Goal: Task Accomplishment & Management: Use online tool/utility

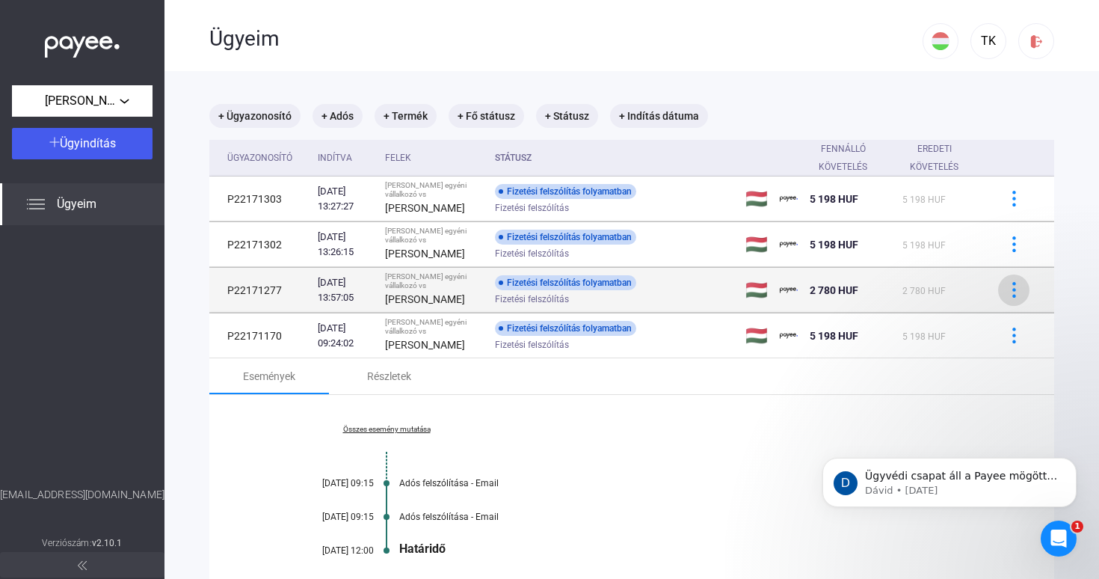
click at [1016, 292] on img at bounding box center [1014, 290] width 16 height 16
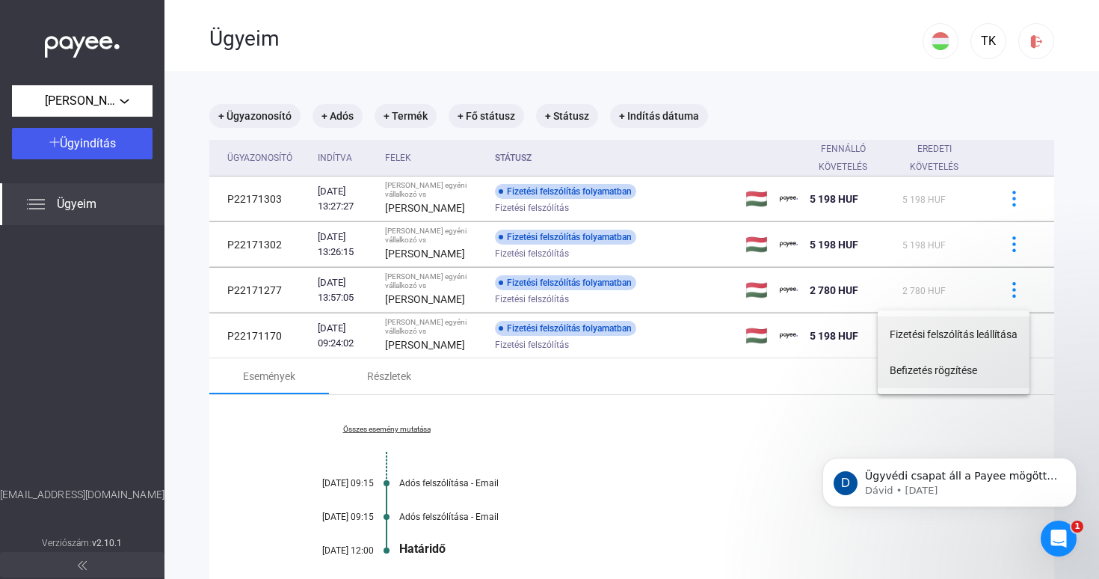
click at [981, 372] on button "Befizetés rögzítése" at bounding box center [954, 370] width 152 height 36
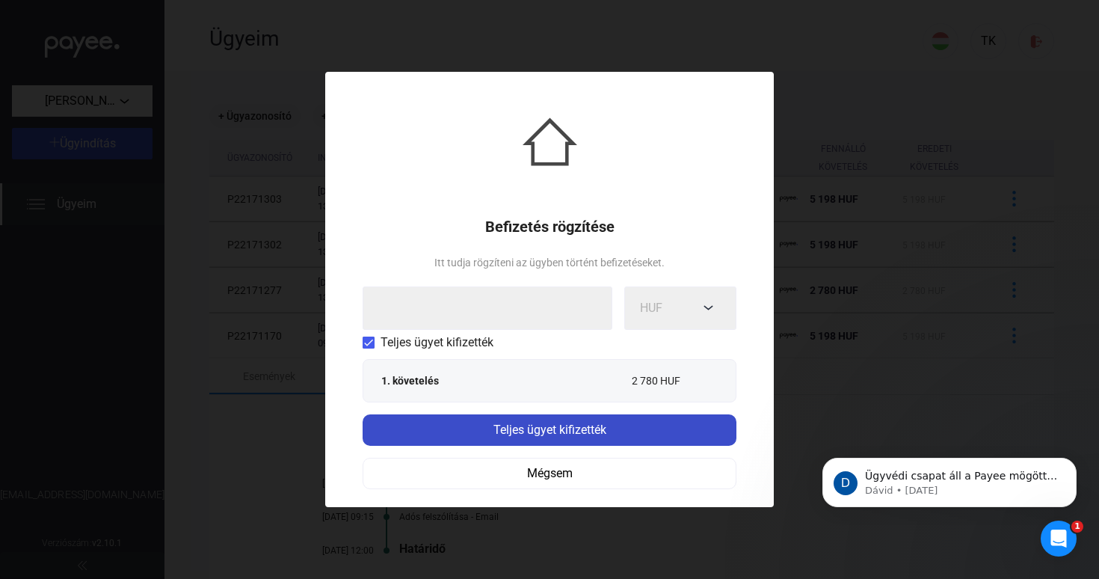
click at [635, 434] on div "Teljes ügyet kifizették" at bounding box center [549, 430] width 365 height 18
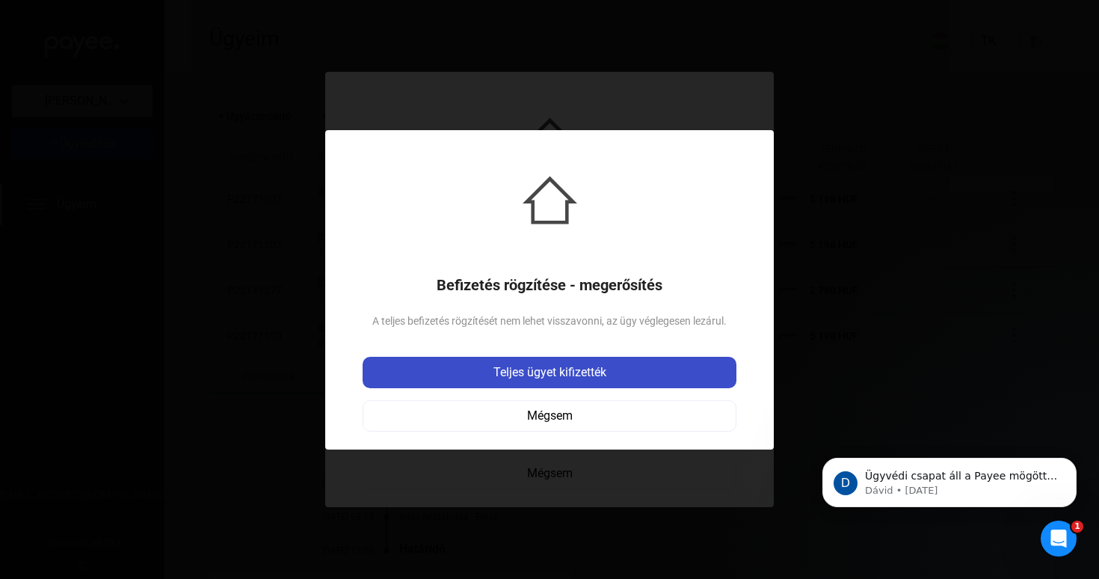
click at [622, 363] on div "Teljes ügyet kifizették" at bounding box center [549, 372] width 365 height 18
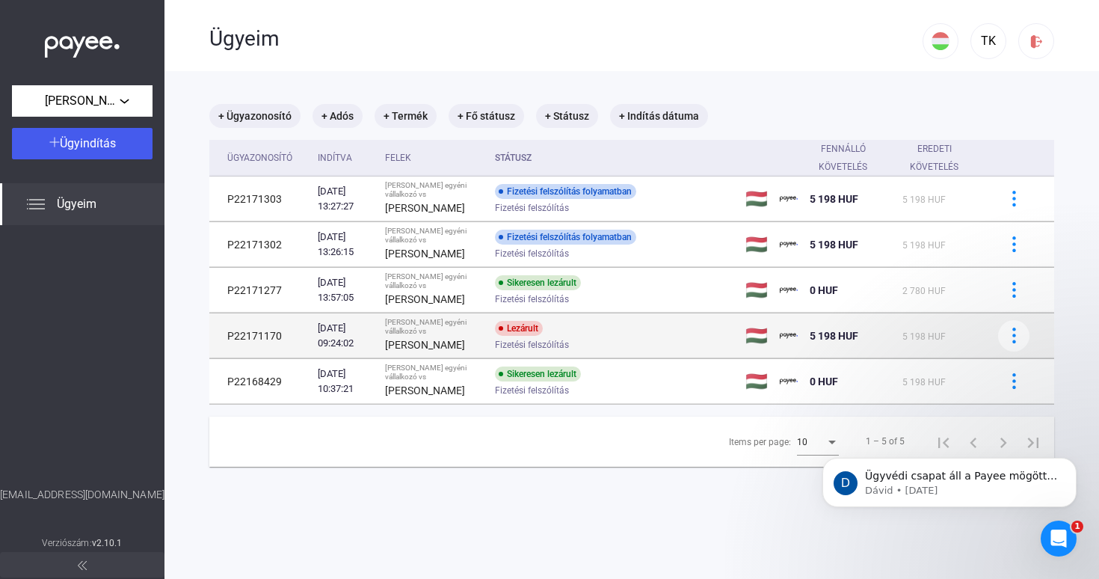
click at [543, 335] on div "Lezárult" at bounding box center [519, 328] width 48 height 15
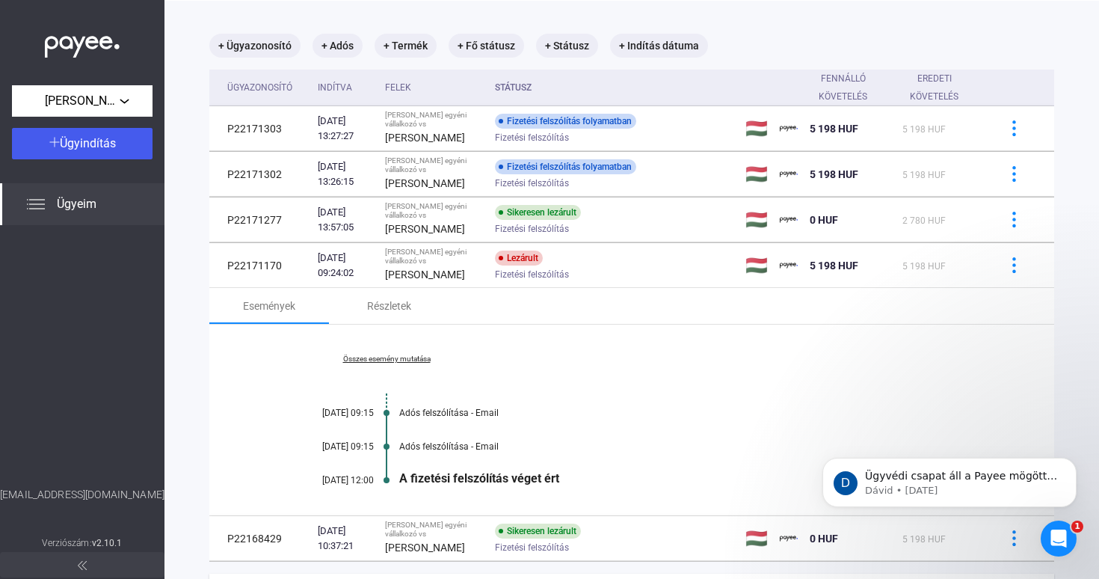
scroll to position [62, 0]
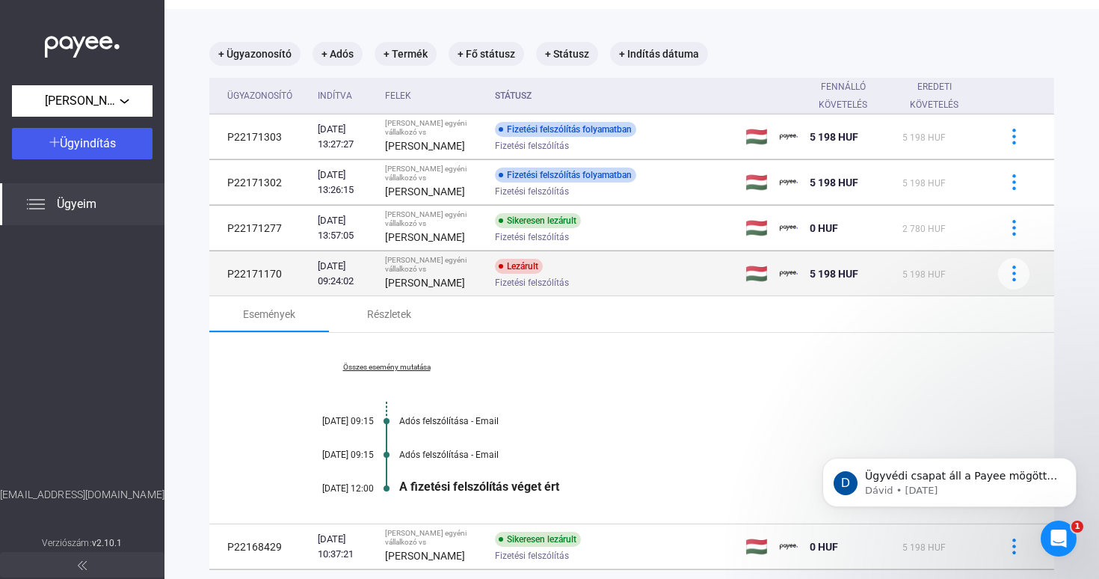
click at [639, 288] on div "Fizetési felszólítás" at bounding box center [614, 282] width 239 height 11
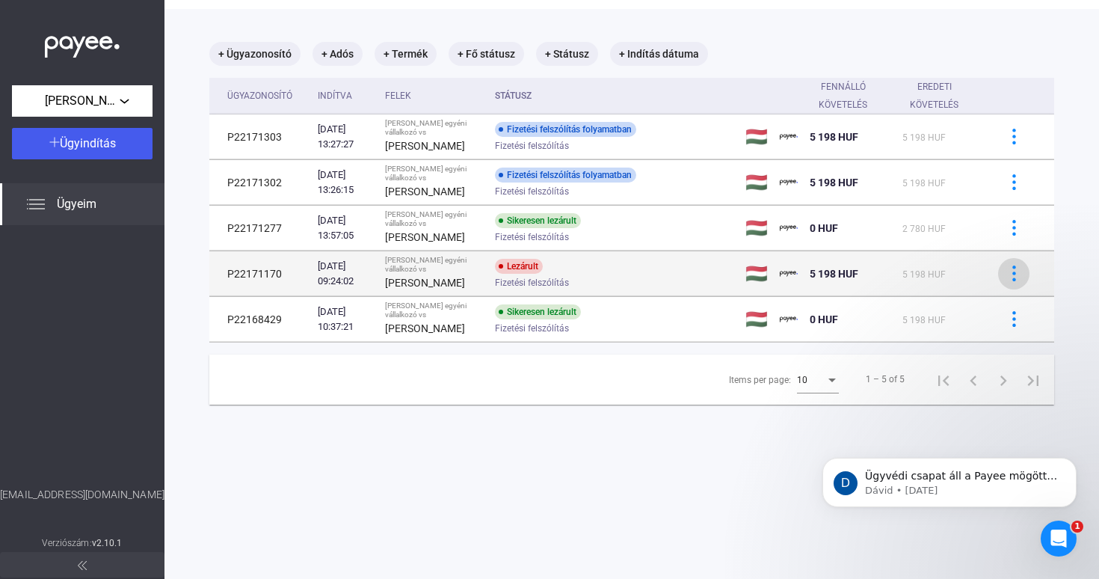
click at [1022, 281] on div at bounding box center [1014, 273] width 22 height 16
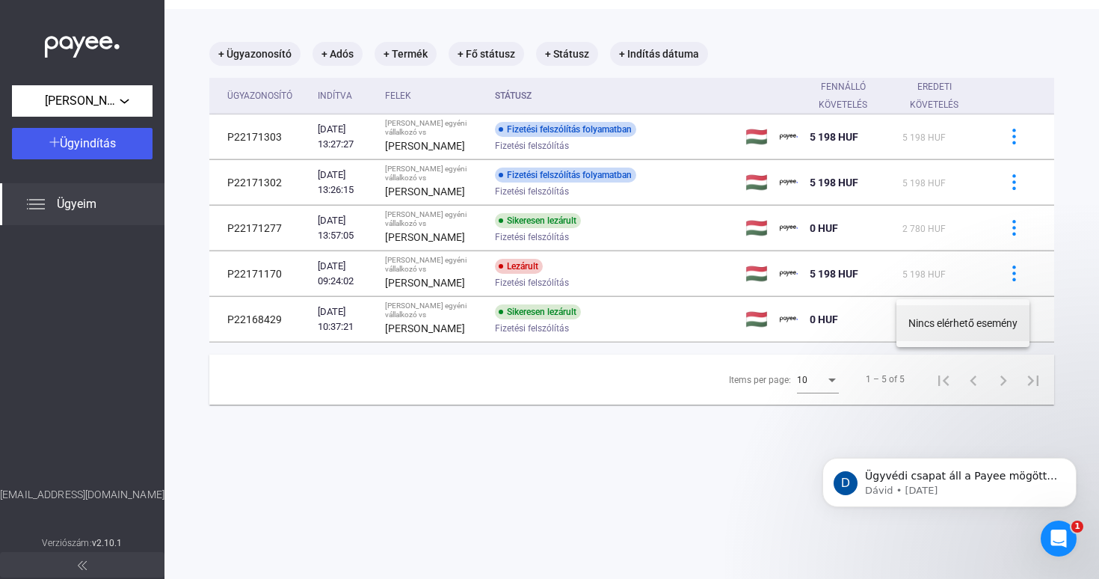
click at [1061, 541] on icon "Intercom üzenőfelület megnyitása" at bounding box center [1059, 538] width 25 height 25
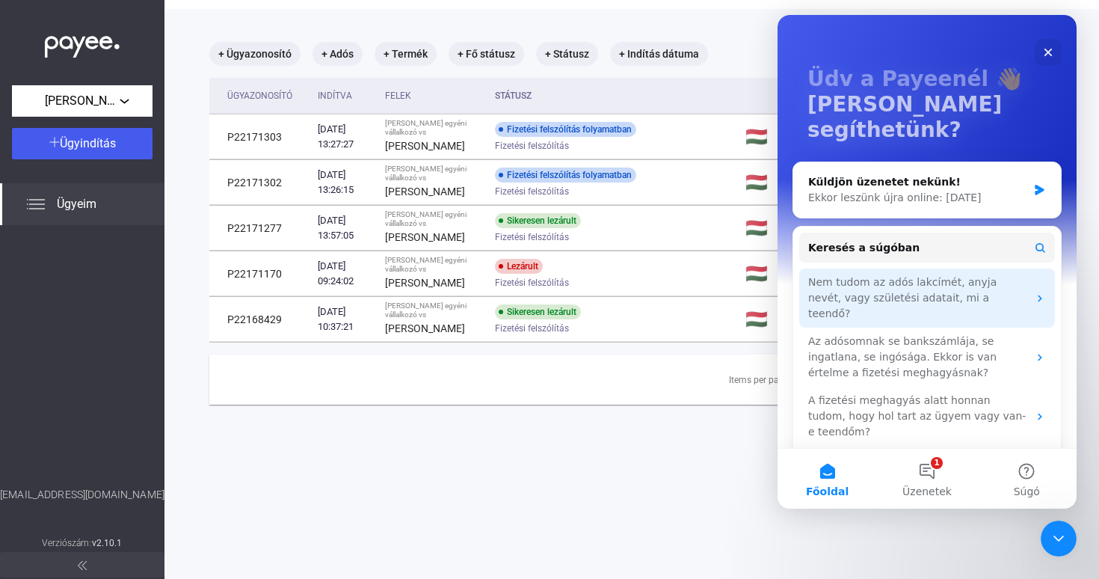
scroll to position [53, 0]
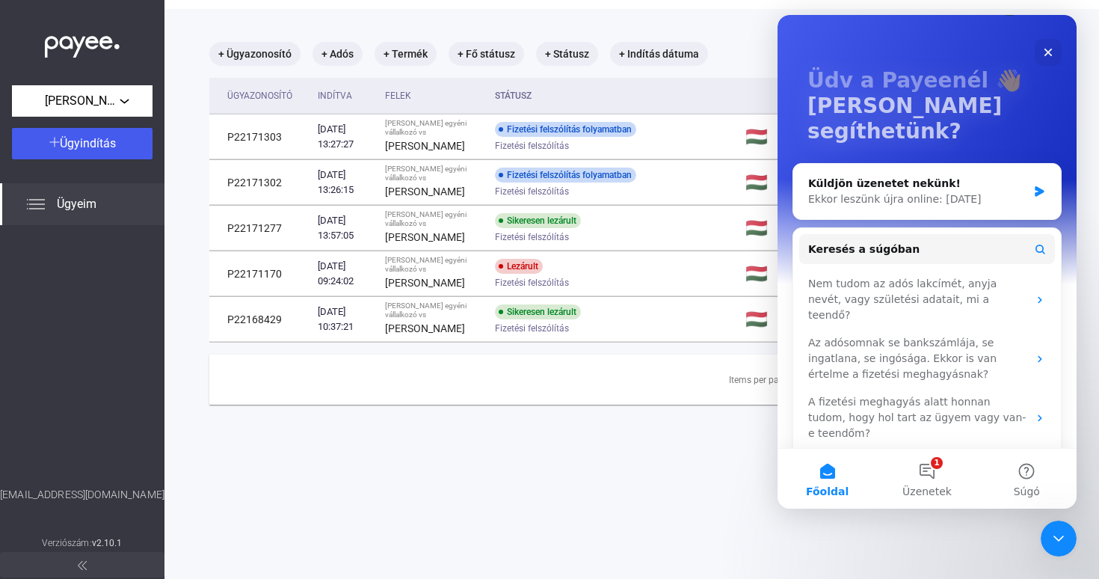
click at [574, 493] on div at bounding box center [549, 289] width 1099 height 579
click at [1050, 52] on icon "Bezárás" at bounding box center [1049, 53] width 8 height 8
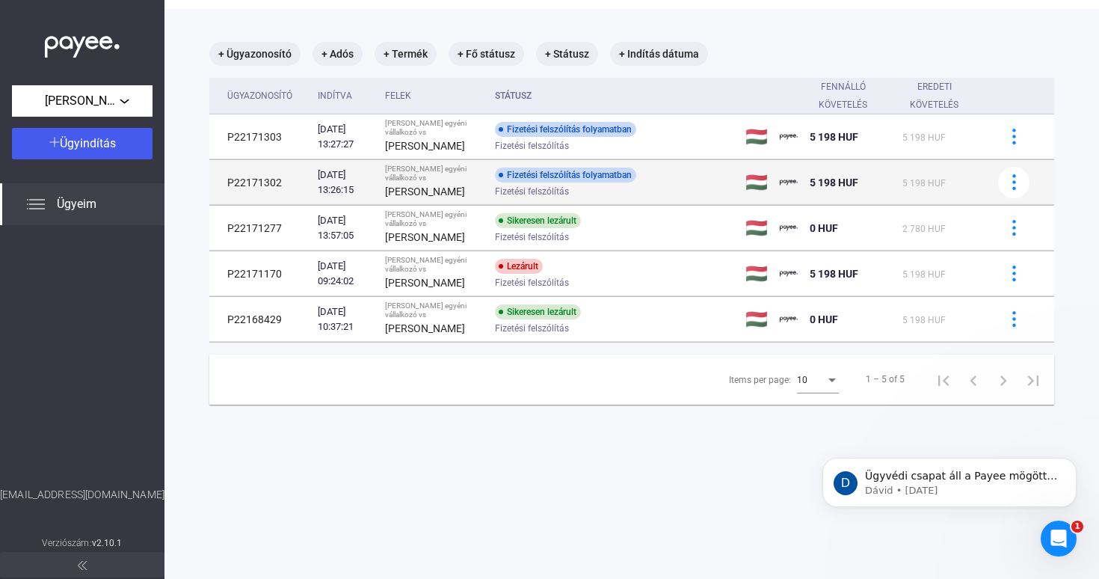
scroll to position [0, 0]
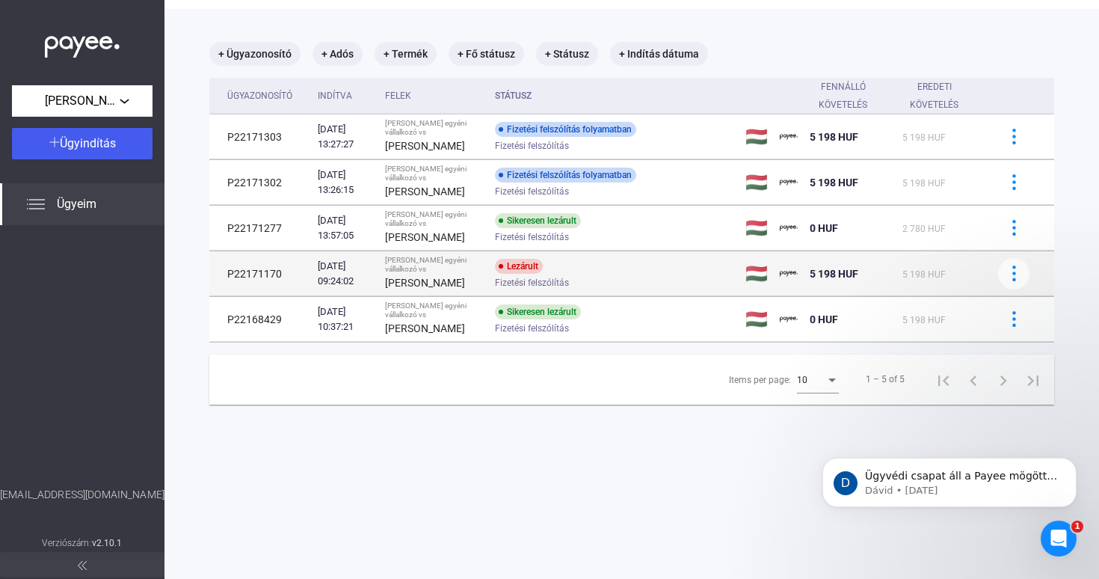
click at [630, 287] on div "Fizetési felszólítás" at bounding box center [614, 282] width 239 height 11
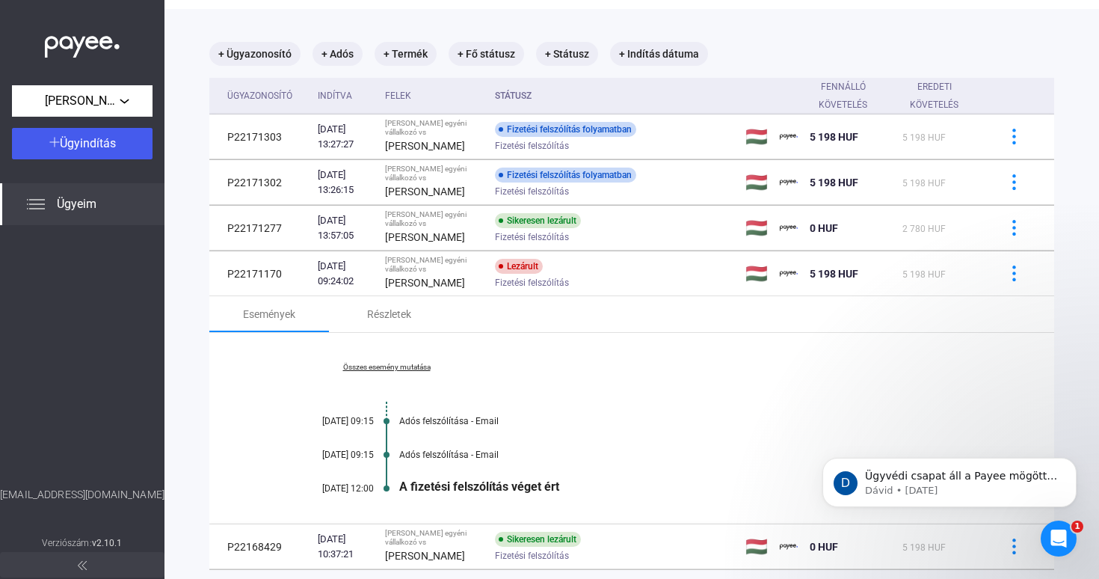
click at [402, 372] on link "Összes esemény mutatása" at bounding box center [386, 367] width 205 height 9
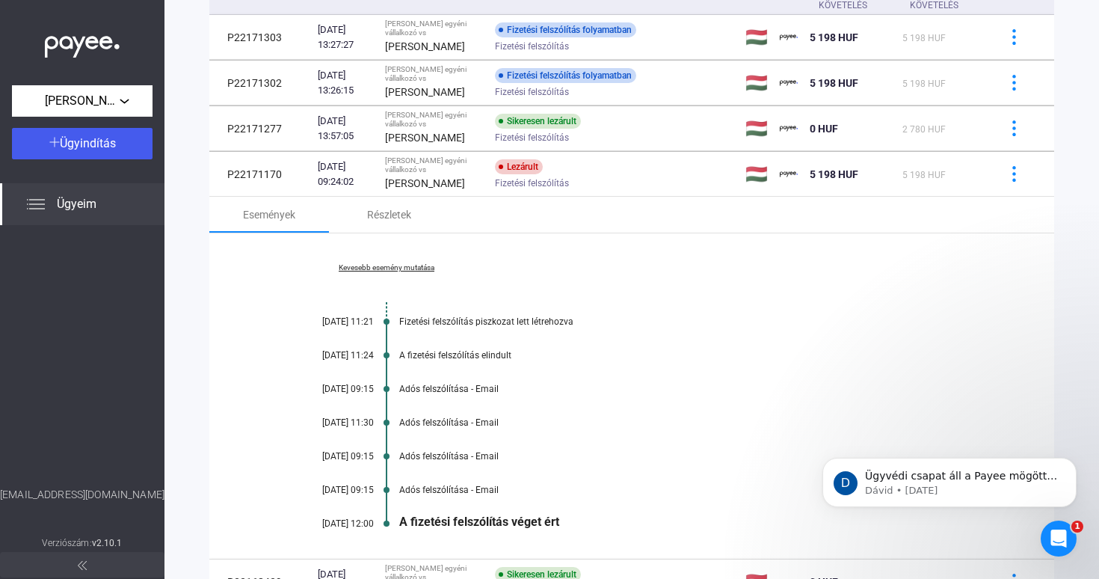
scroll to position [149, 0]
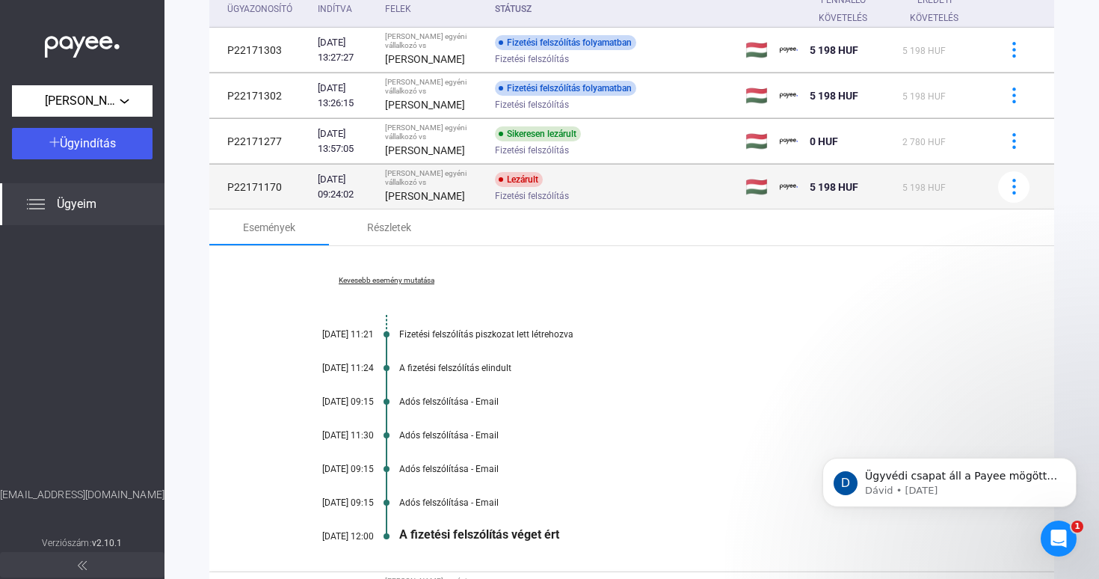
click at [639, 201] on div "Fizetési felszólítás" at bounding box center [614, 195] width 239 height 11
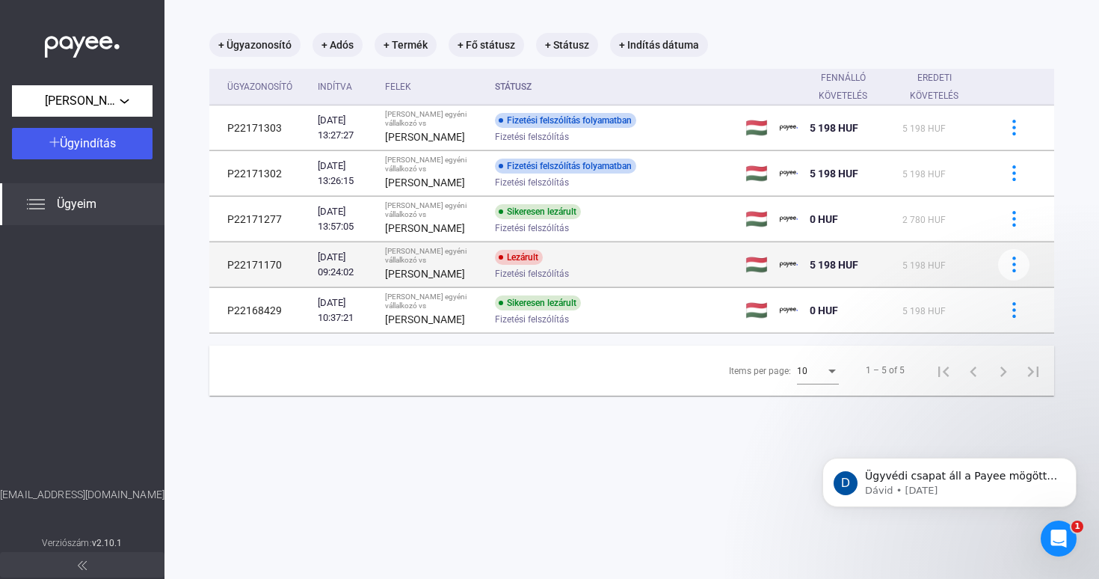
scroll to position [71, 0]
click at [1012, 272] on img at bounding box center [1014, 264] width 16 height 16
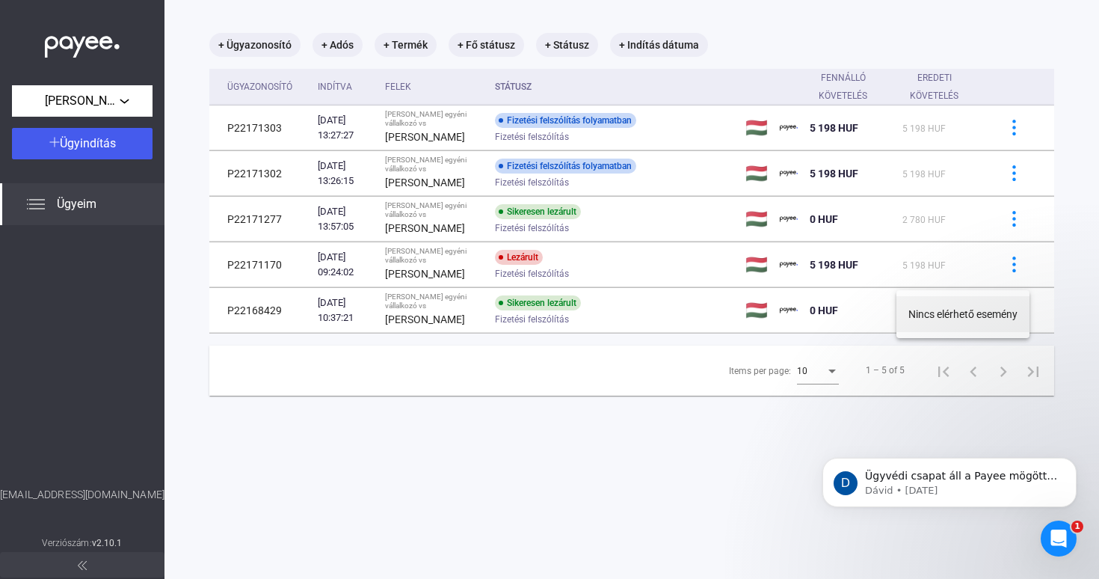
click at [82, 210] on div at bounding box center [549, 289] width 1099 height 579
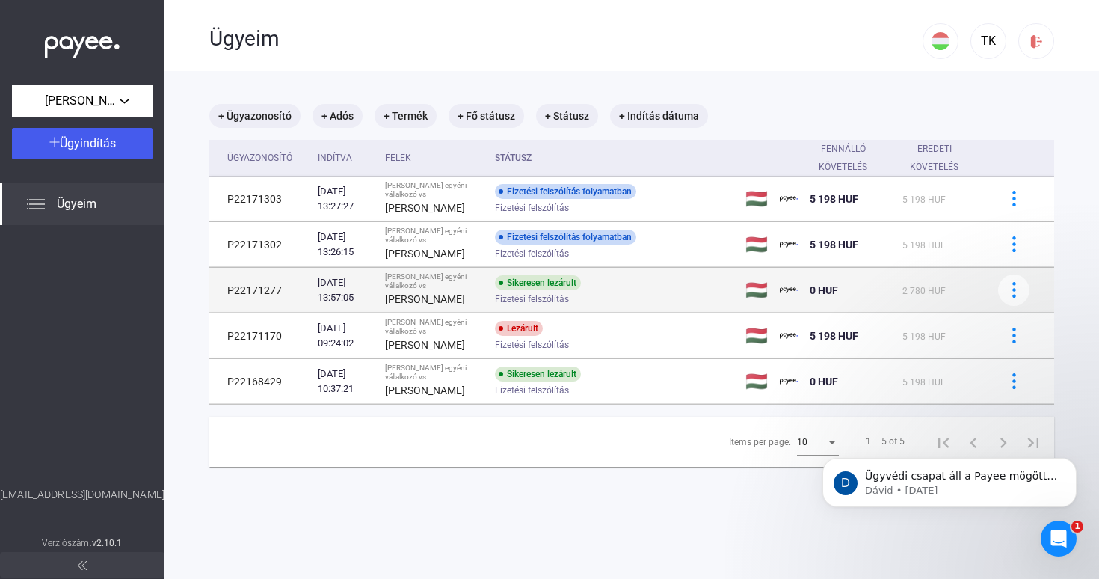
scroll to position [0, 0]
